Goal: Task Accomplishment & Management: Manage account settings

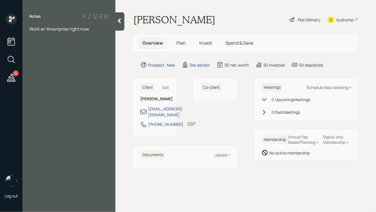
click at [29, 27] on div "Work w/ Ameriprise right now" at bounding box center [69, 35] width 93 height 19
click at [29, 28] on div "Work w/ Ameriprise right now" at bounding box center [69, 35] width 93 height 19
click at [31, 29] on span "Work w/ Ameriprise right now" at bounding box center [59, 29] width 60 height 6
click at [96, 44] on div at bounding box center [68, 47] width 79 height 6
drag, startPoint x: 61, startPoint y: 31, endPoint x: 10, endPoint y: 17, distance: 52.9
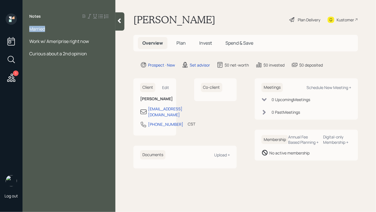
click at [10, 17] on div "1 Log out Notes Married Work w/ Ameriprise right now Curious about a 2nd opinio…" at bounding box center [188, 106] width 376 height 212
click at [45, 27] on div "Married" at bounding box center [68, 29] width 79 height 6
click at [118, 22] on icon at bounding box center [119, 21] width 6 height 6
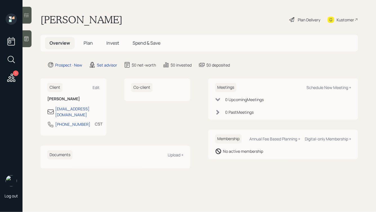
click at [30, 35] on div at bounding box center [27, 38] width 9 height 17
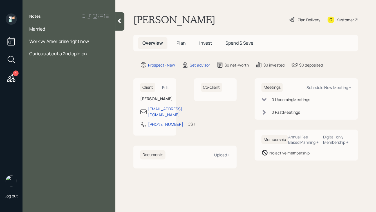
click at [52, 30] on div "Married" at bounding box center [68, 29] width 79 height 6
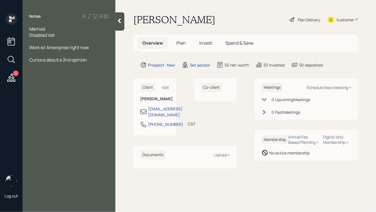
click at [119, 22] on icon at bounding box center [119, 21] width 3 height 5
